Goal: Complete application form

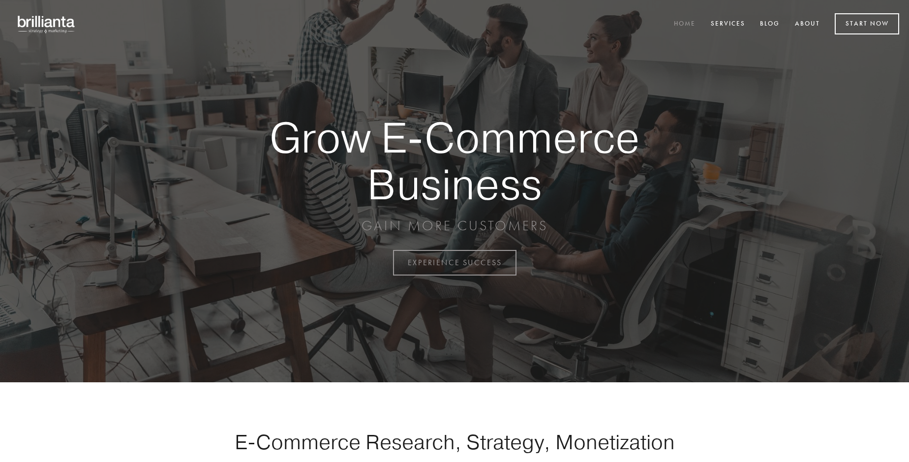
scroll to position [2577, 0]
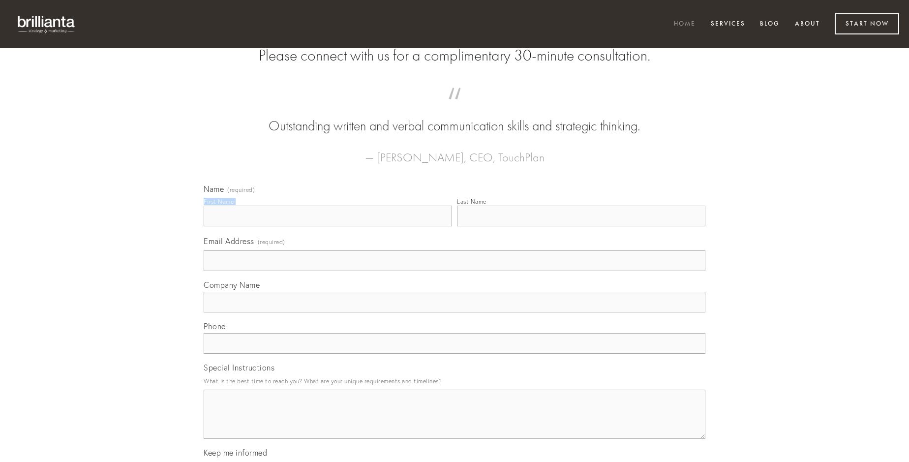
type input "[PERSON_NAME] DDS"
click at [581, 226] on input "Last Name" at bounding box center [581, 216] width 248 height 21
type input "[PERSON_NAME] DDS"
click at [454, 271] on input "Email Address (required)" at bounding box center [455, 260] width 502 height 21
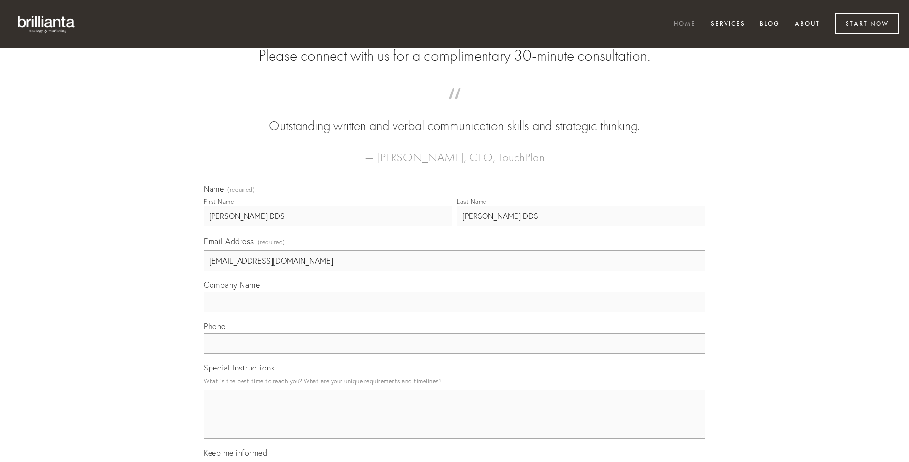
type input "[EMAIL_ADDRESS][DOMAIN_NAME]"
click at [454, 312] on input "Company Name" at bounding box center [455, 302] width 502 height 21
type input "tondeo"
click at [454, 354] on input "text" at bounding box center [455, 343] width 502 height 21
click at [454, 423] on textarea "Special Instructions" at bounding box center [455, 413] width 502 height 49
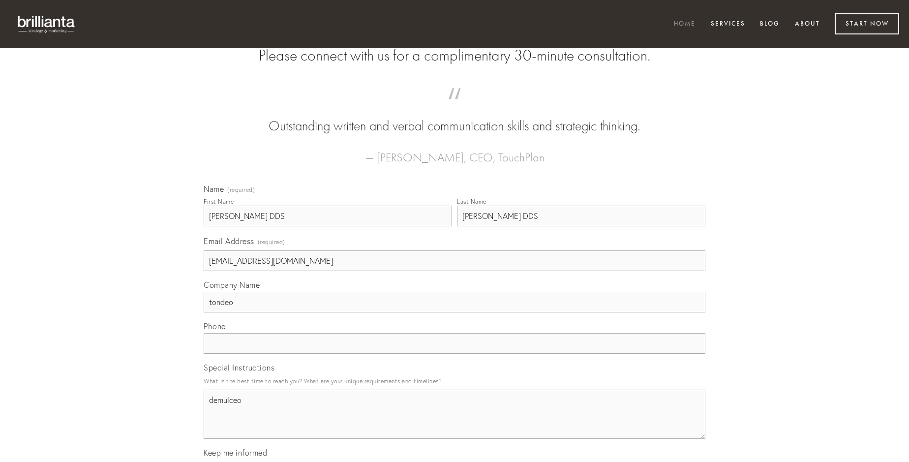
type textarea "demulceo"
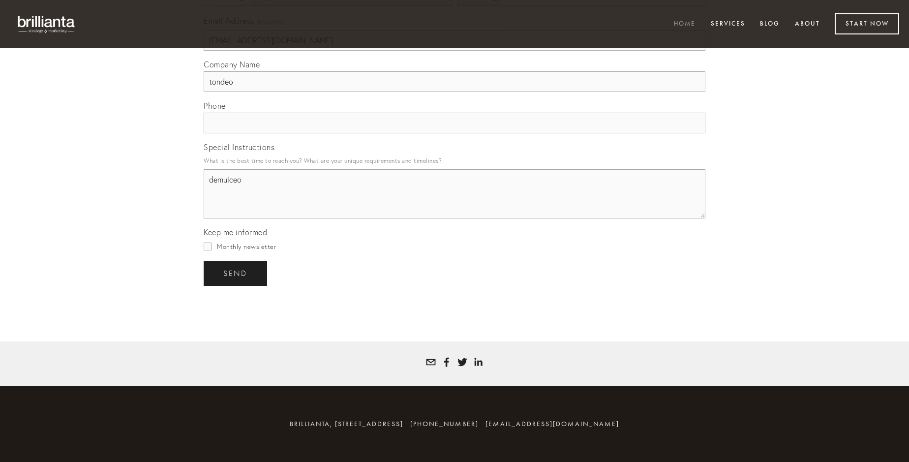
click at [236, 273] on span "send" at bounding box center [235, 273] width 24 height 9
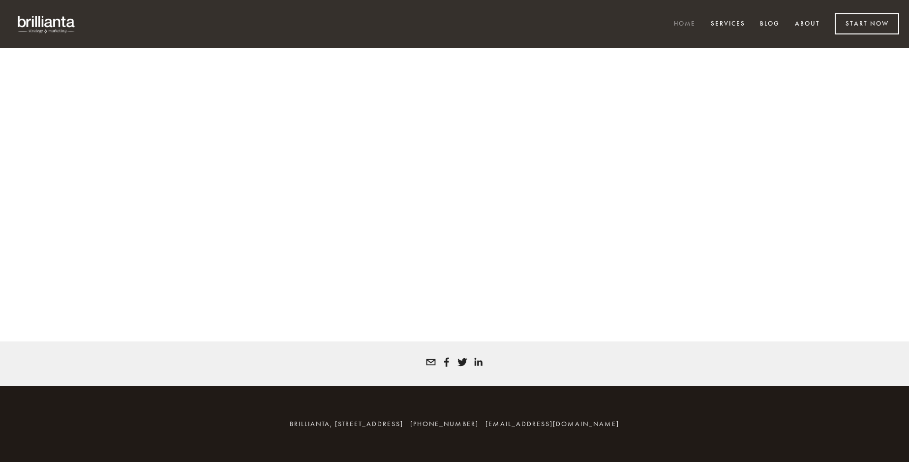
scroll to position [2564, 0]
